Goal: Task Accomplishment & Management: Use online tool/utility

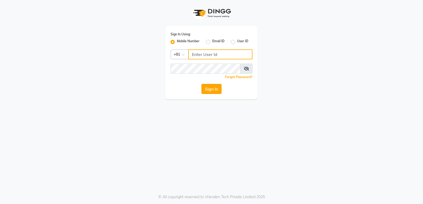
type input "9206566566"
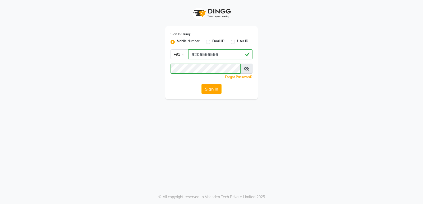
click at [210, 89] on button "Sign In" at bounding box center [211, 89] width 20 height 10
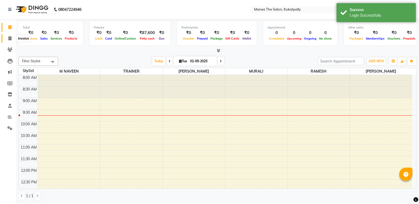
click at [11, 37] on icon at bounding box center [9, 38] width 3 height 4
select select "5471"
select select "service"
